Goal: Information Seeking & Learning: Learn about a topic

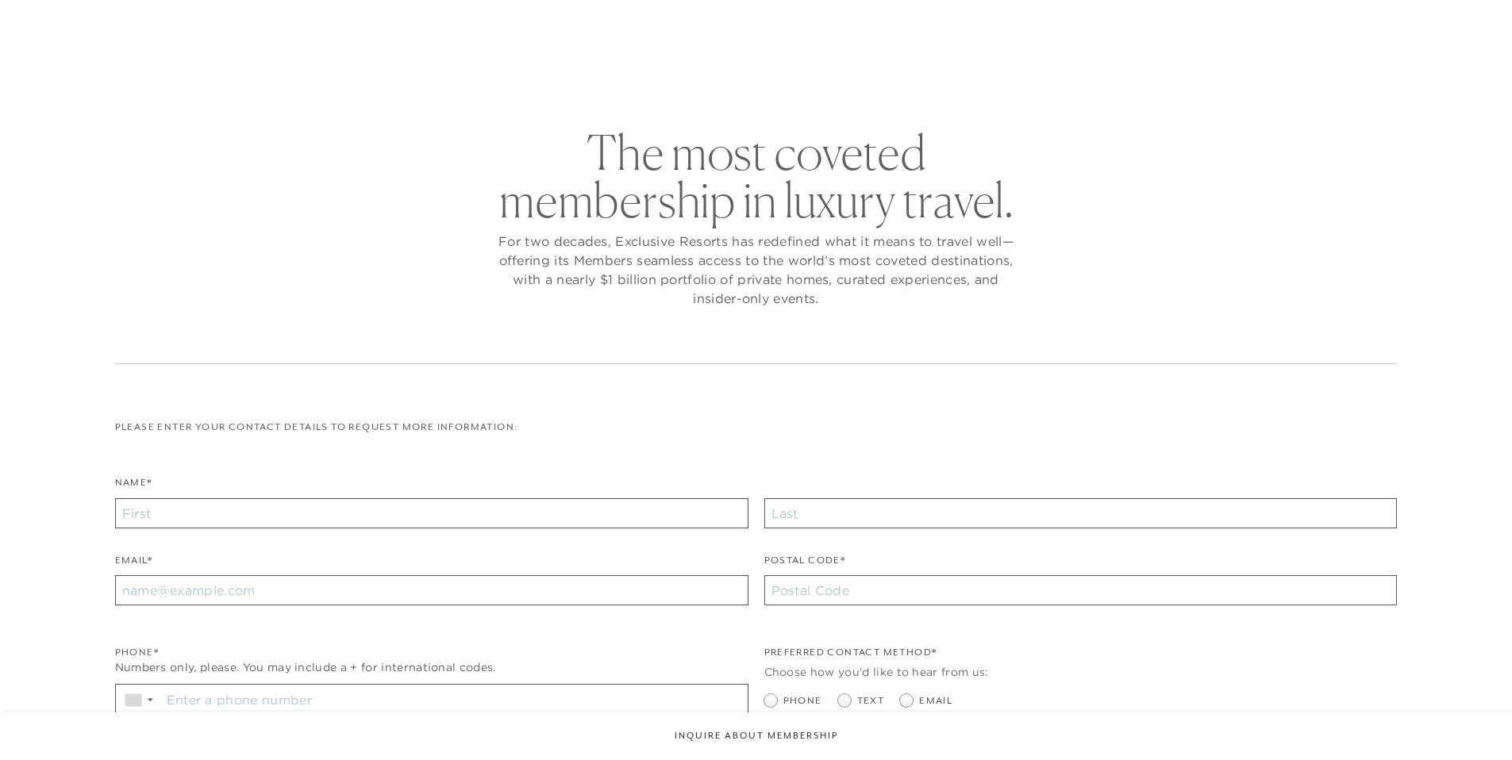
checkbox input "false"
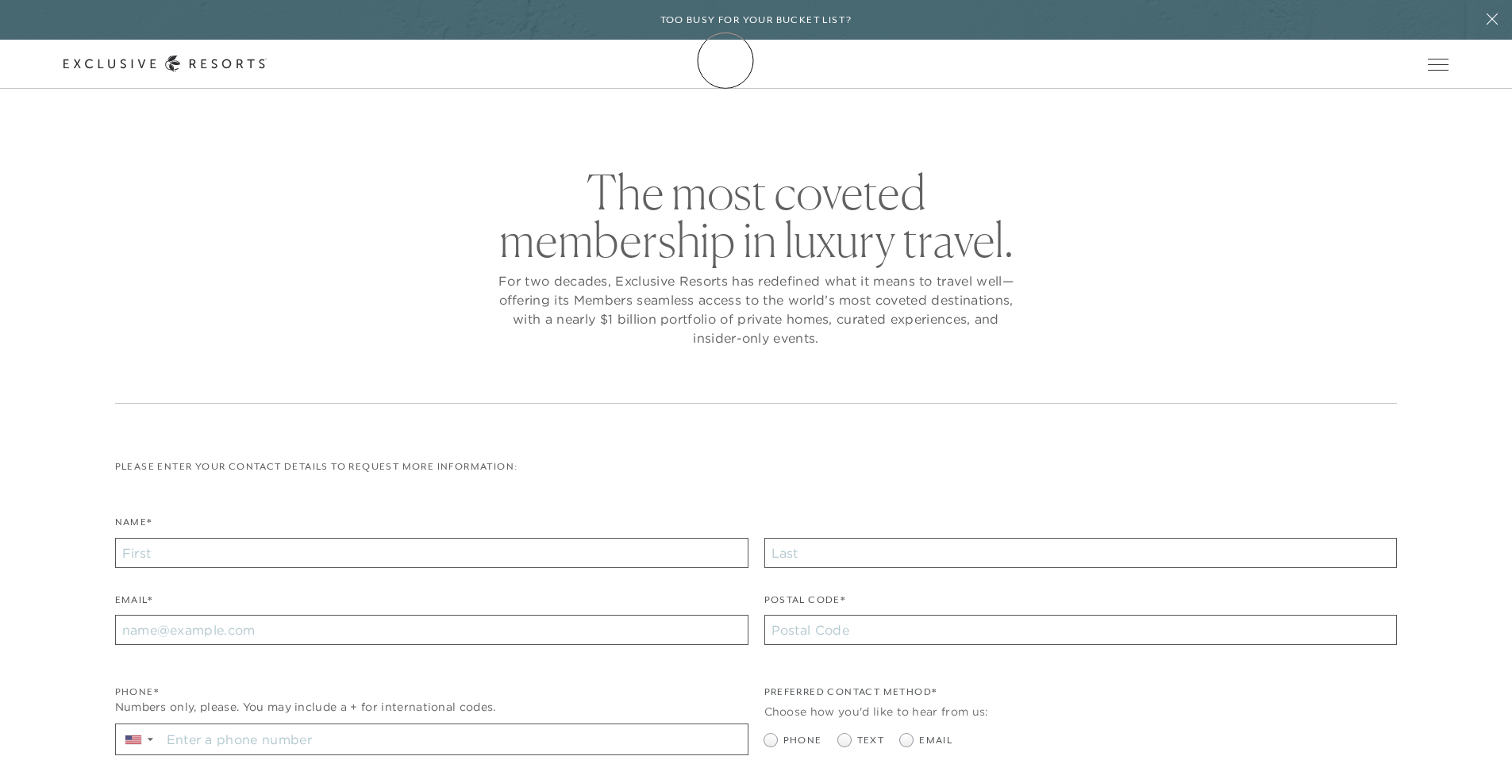
click at [267, 60] on icon at bounding box center [165, 64] width 203 height 17
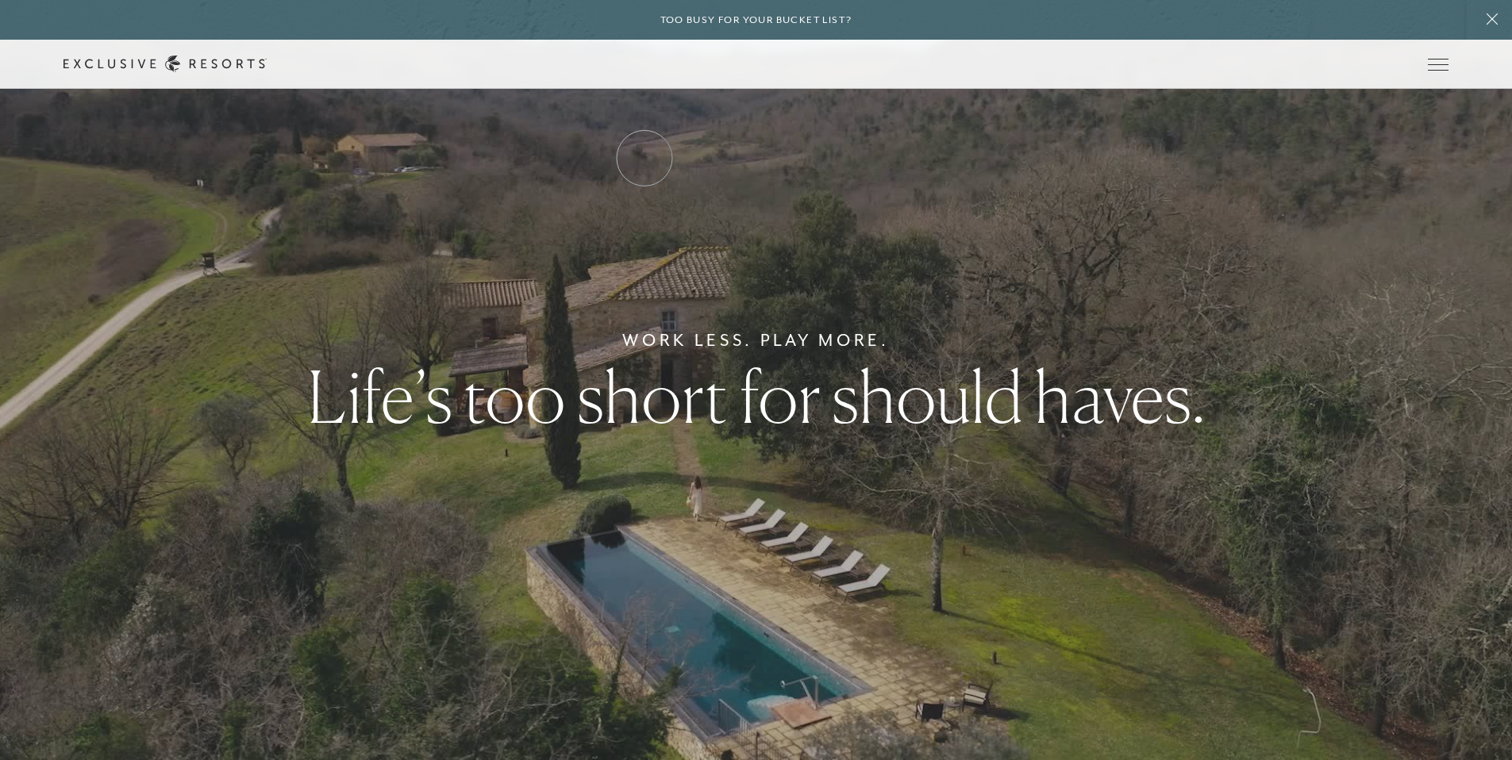
click at [0, 0] on link "Residence Collection" at bounding box center [0, 0] width 0 height 0
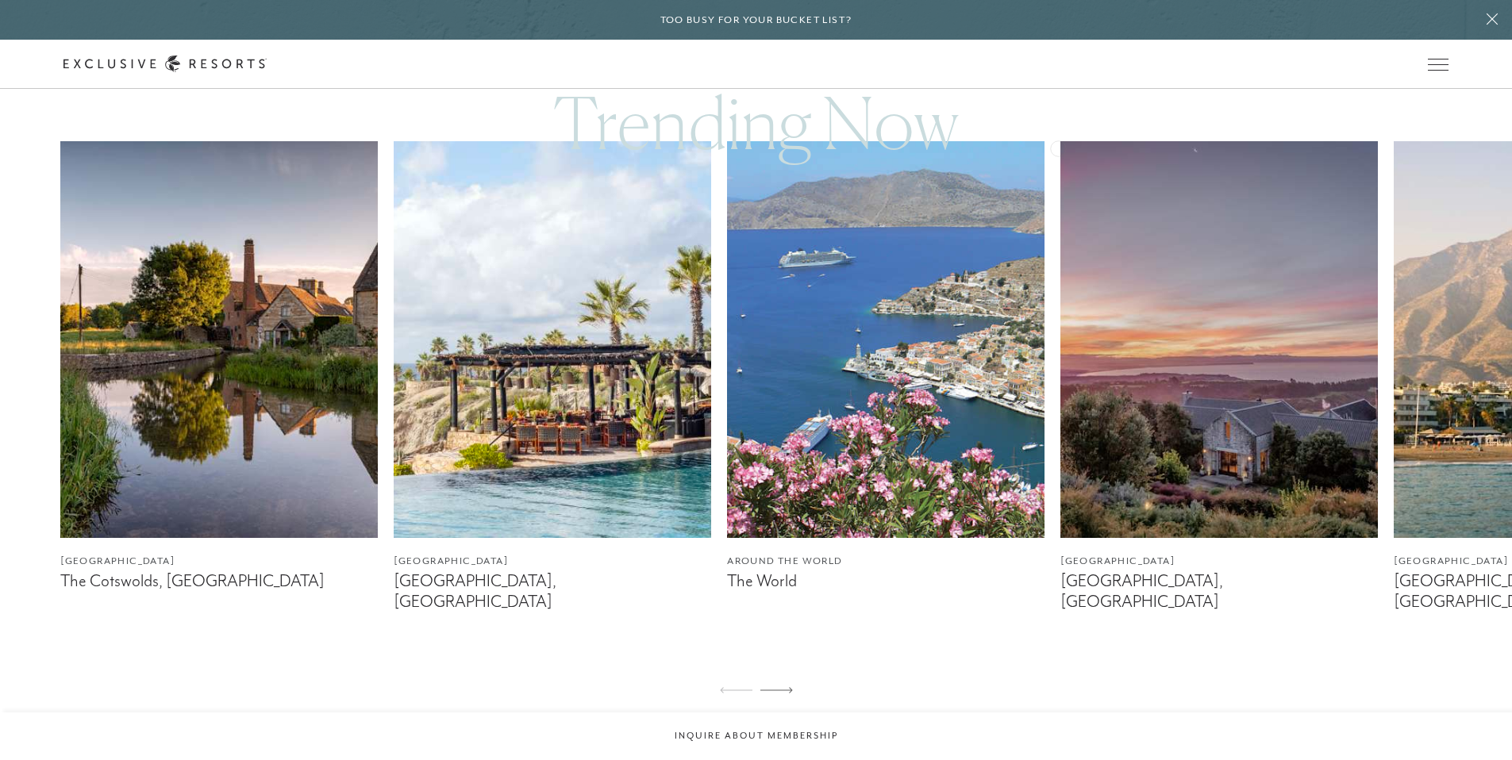
scroll to position [938, 0]
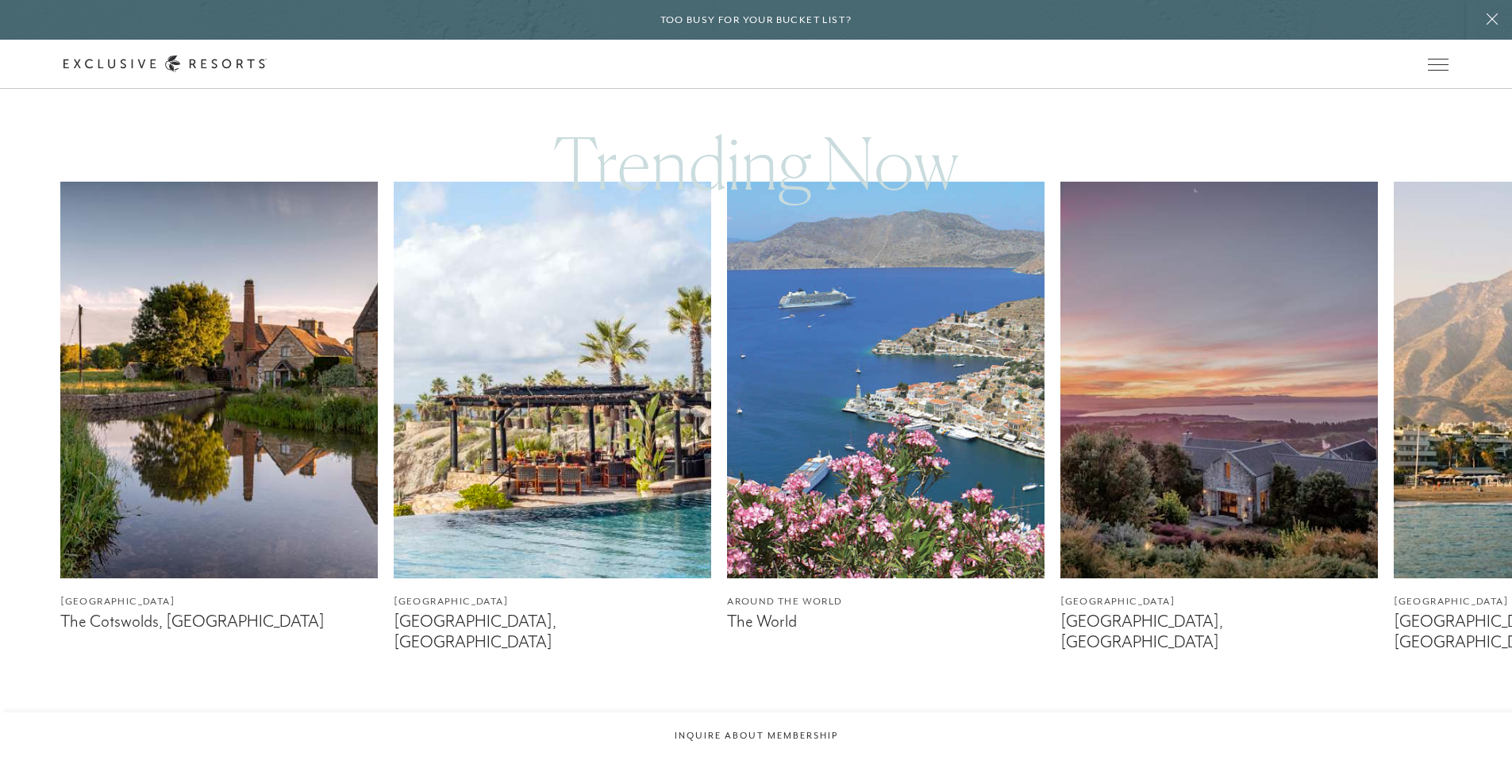
click at [325, 376] on img at bounding box center [219, 380] width 318 height 397
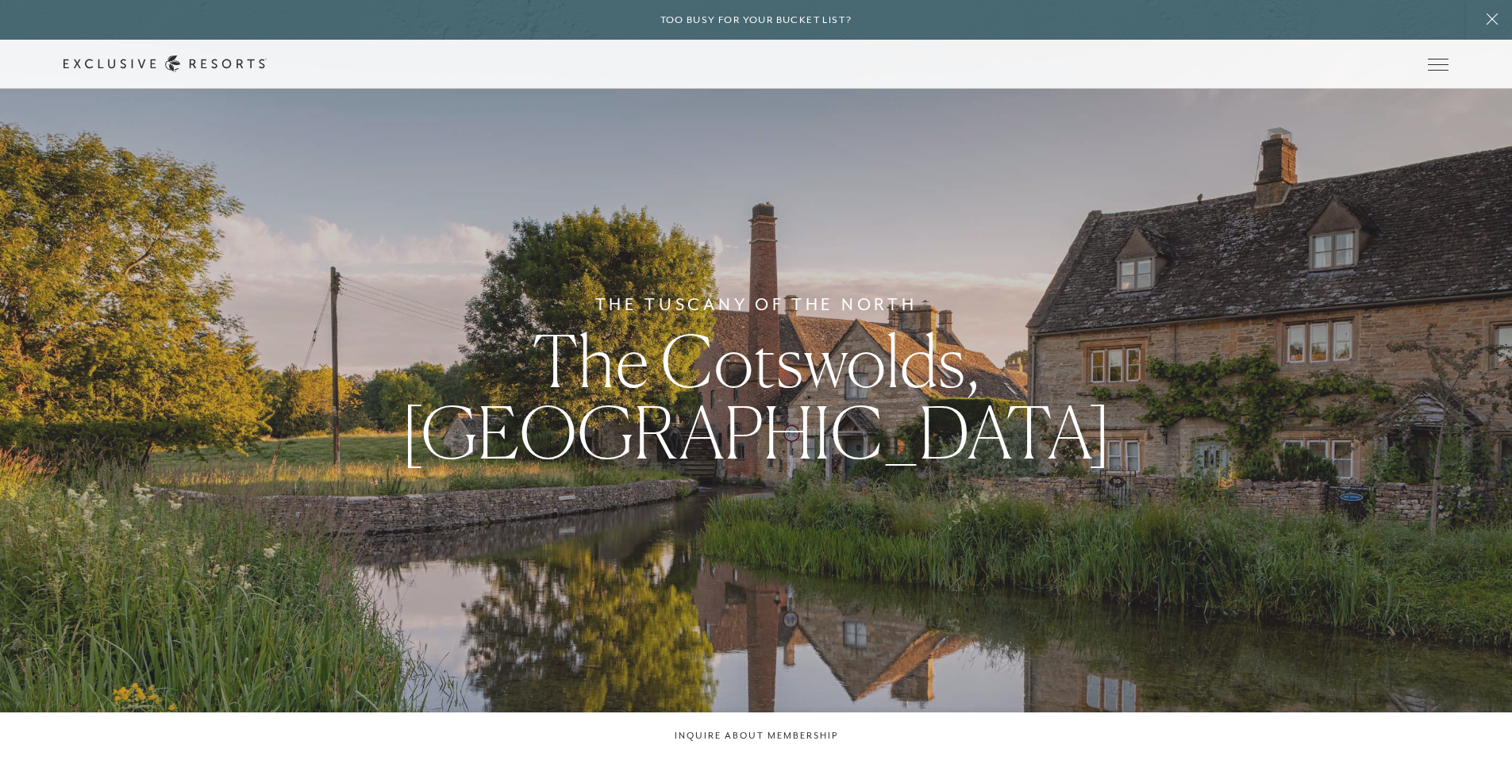
scroll to position [938, 0]
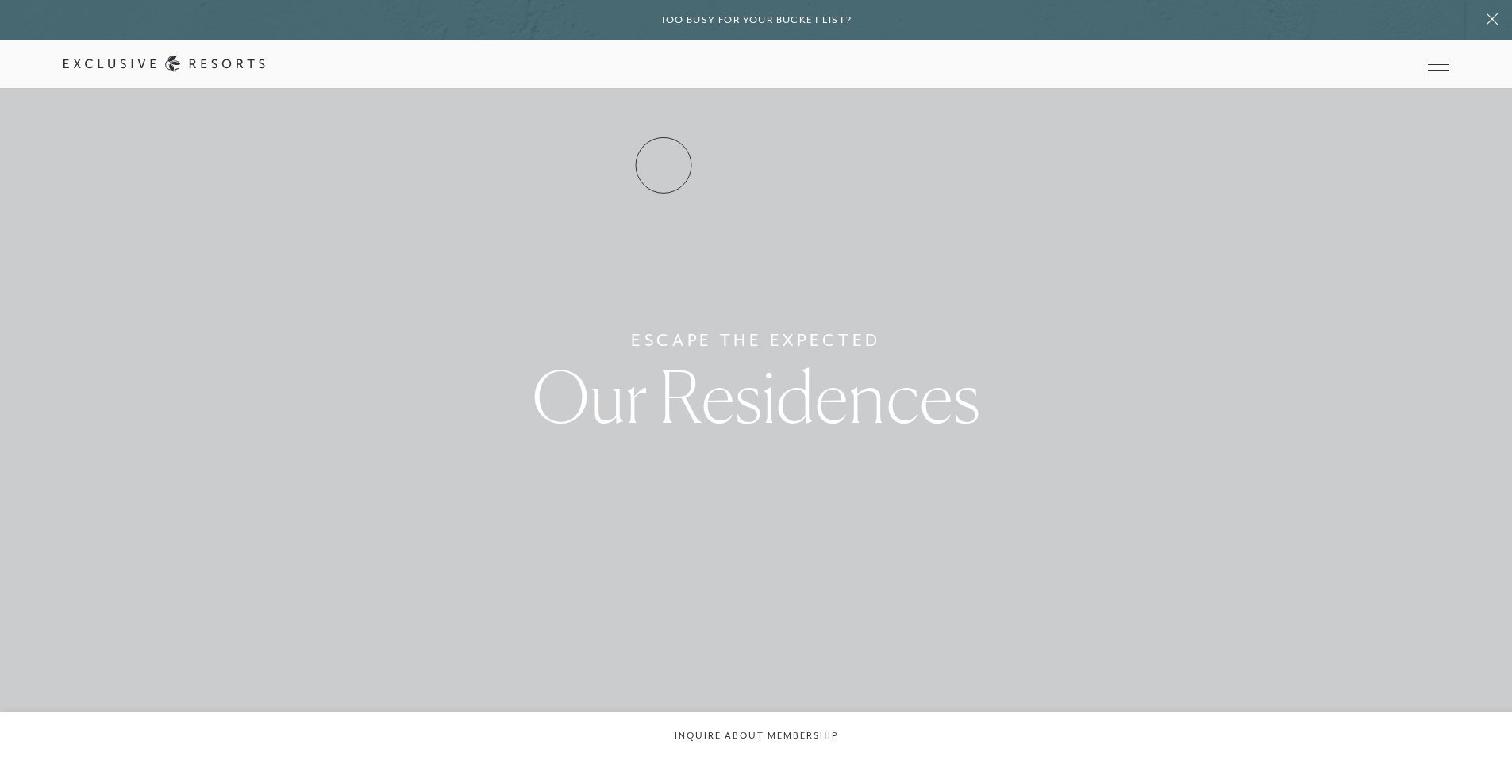
click at [0, 0] on link "Residence Collection" at bounding box center [0, 0] width 0 height 0
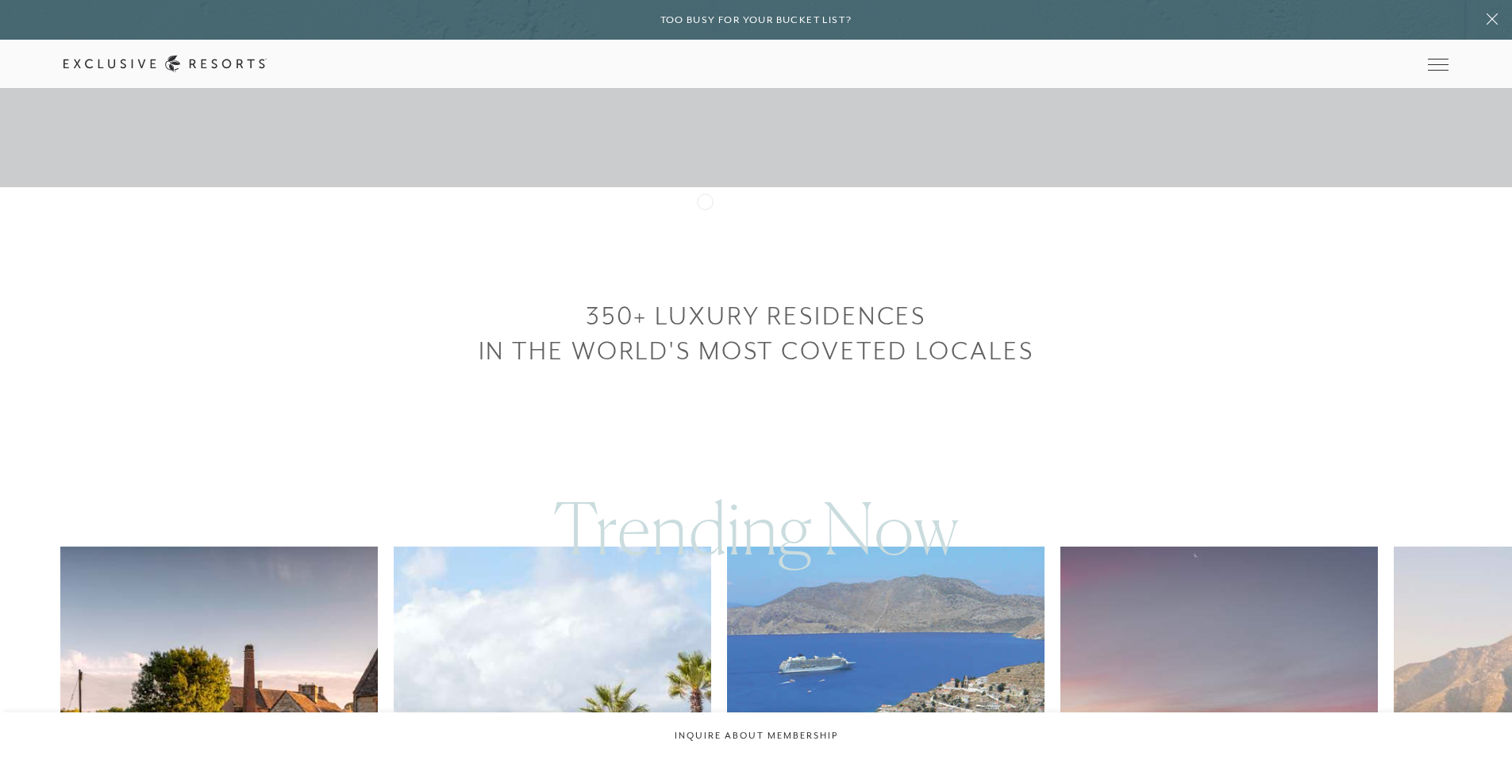
scroll to position [510, 0]
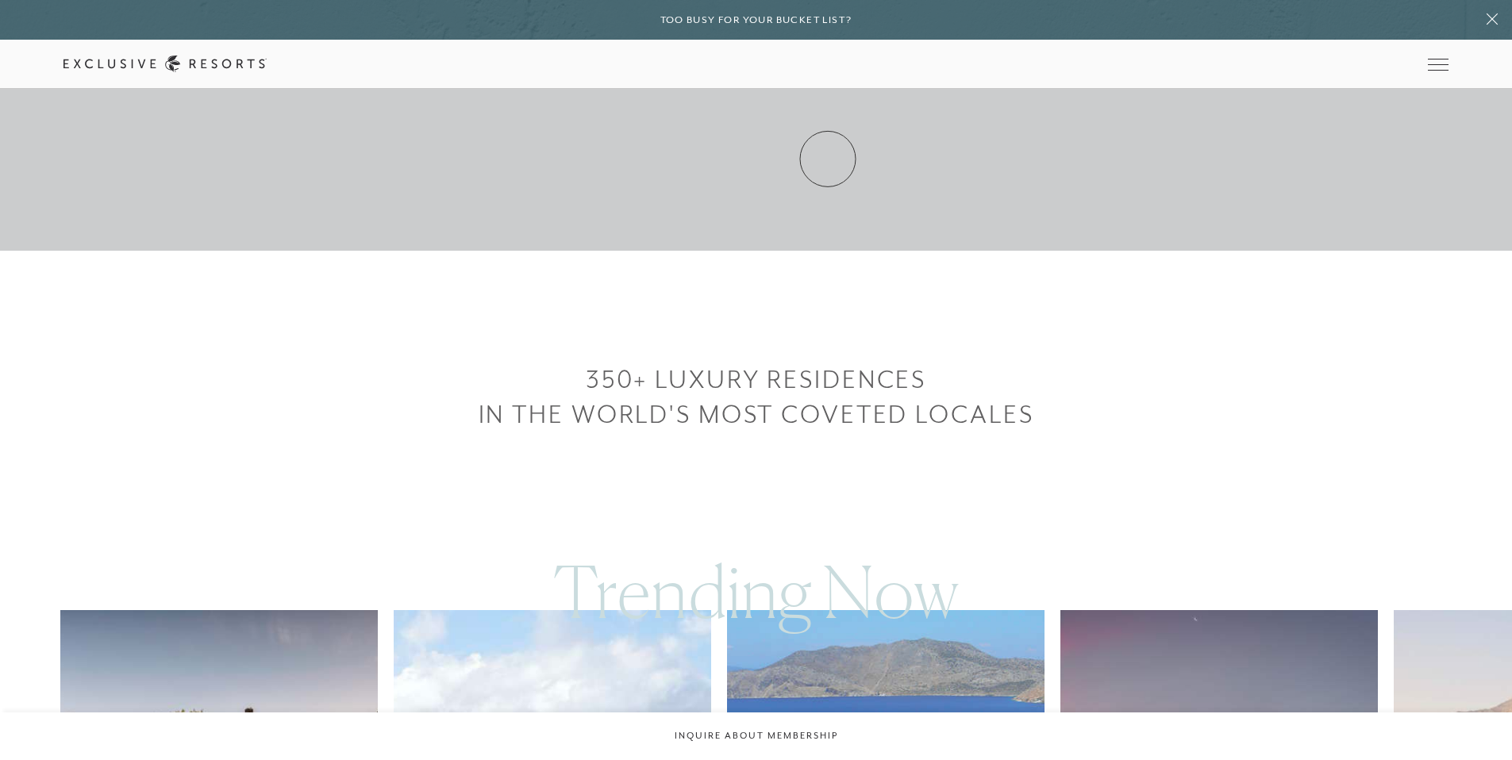
click at [0, 0] on link "Experience Collection" at bounding box center [0, 0] width 0 height 0
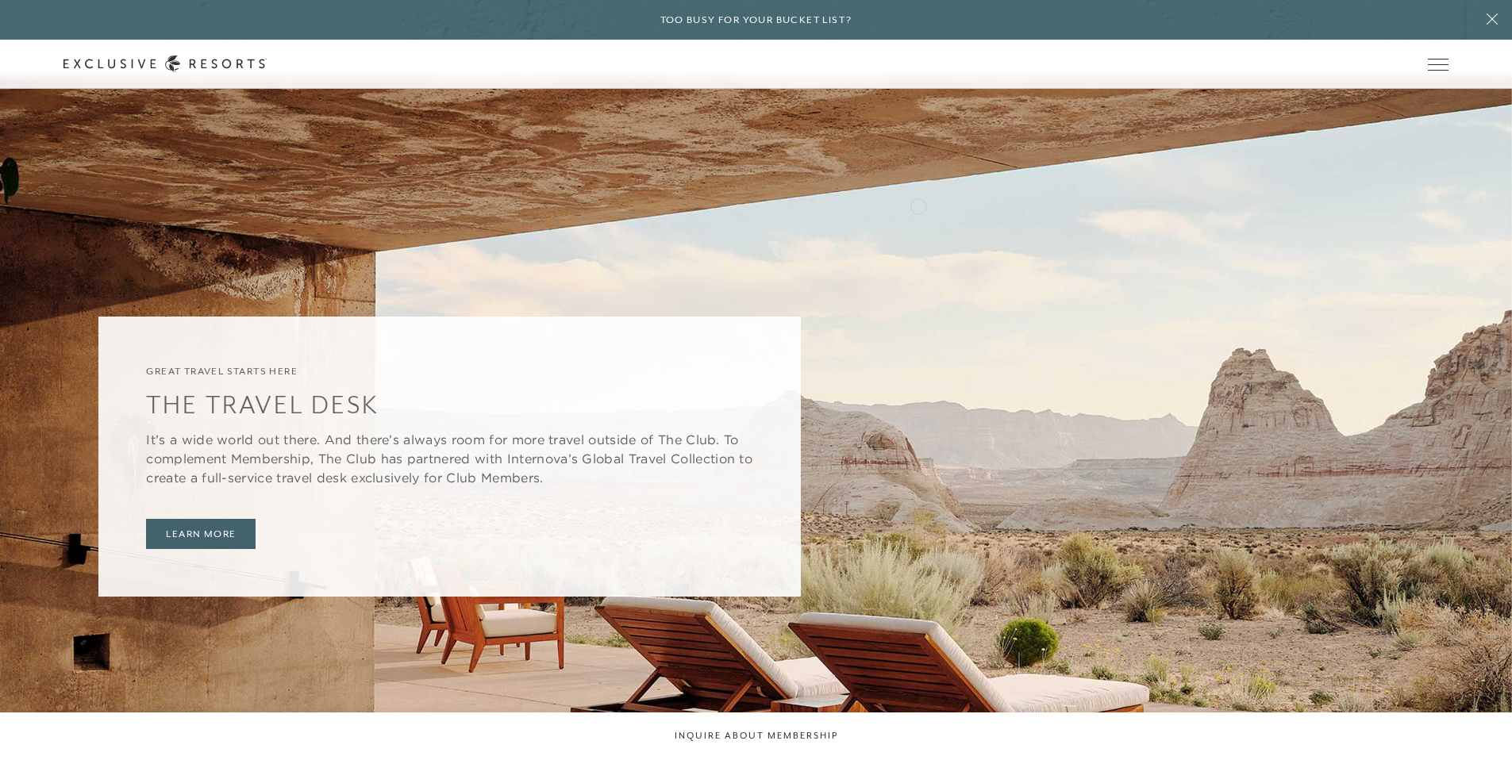
scroll to position [3731, 0]
click at [0, 0] on link "Services & Standards" at bounding box center [0, 0] width 0 height 0
